Goal: Task Accomplishment & Management: Complete application form

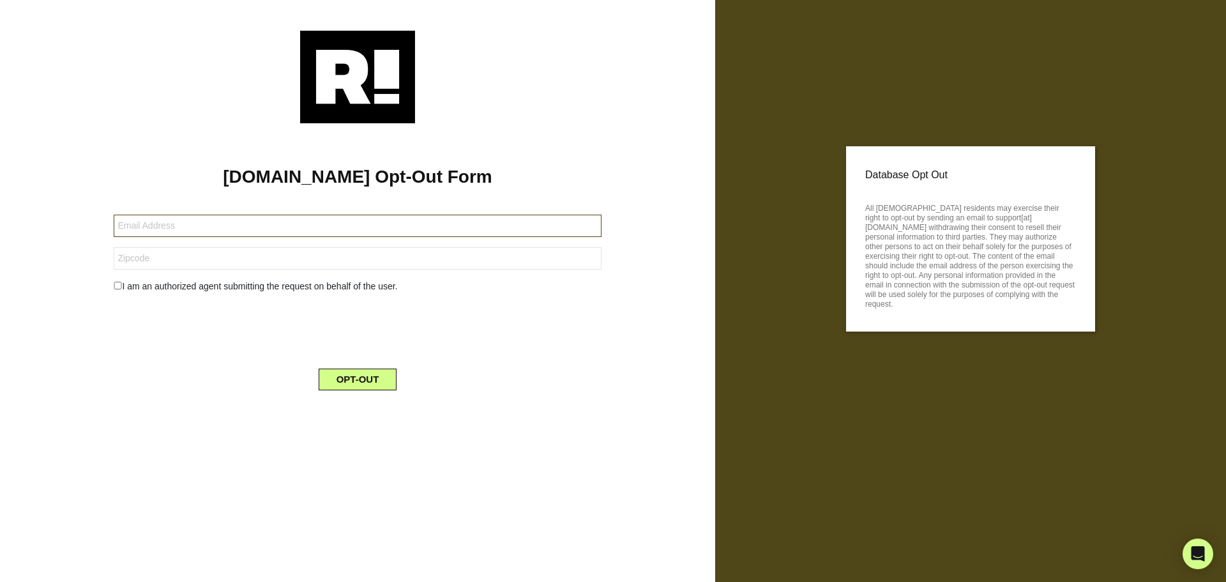
click at [214, 226] on input "text" at bounding box center [357, 226] width 487 height 22
paste input "[PERSON_NAME][EMAIL_ADDRESS][PERSON_NAME][DOMAIN_NAME]"
type input "[PERSON_NAME][EMAIL_ADDRESS][PERSON_NAME][DOMAIN_NAME]"
click at [180, 261] on input "text" at bounding box center [357, 258] width 487 height 22
type input "12345"
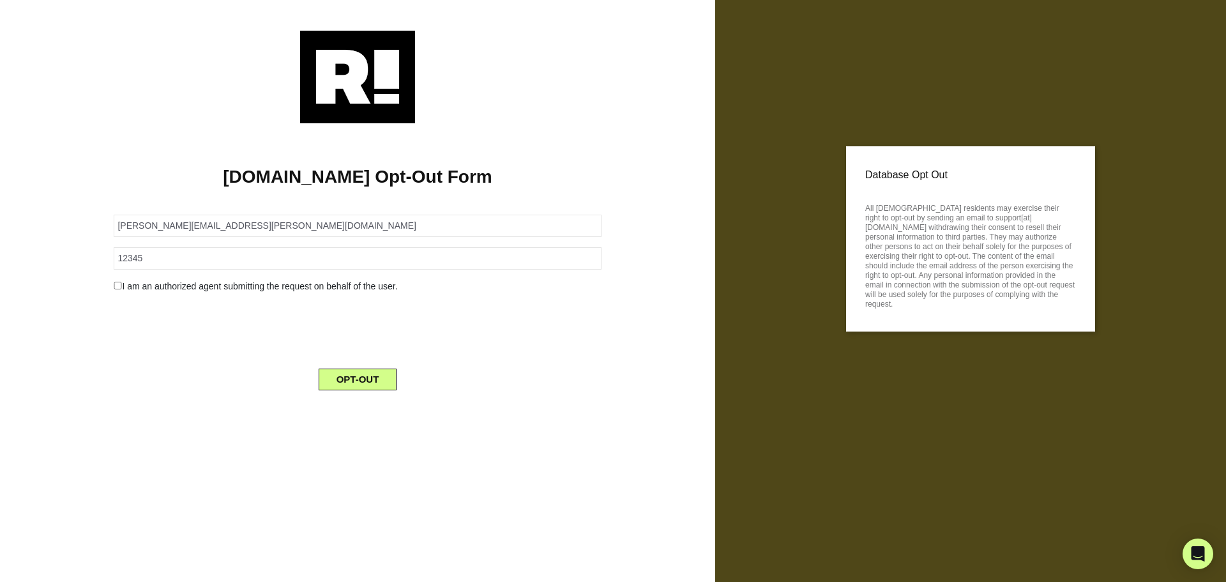
click at [142, 283] on div "I am an authorized agent submitting the request on behalf of the user." at bounding box center [357, 286] width 506 height 13
click at [119, 286] on input "checkbox" at bounding box center [118, 286] width 8 height 8
click at [121, 284] on input "checkbox" at bounding box center [118, 286] width 8 height 8
checkbox input "false"
click at [381, 389] on button "OPT-OUT" at bounding box center [358, 379] width 79 height 22
